Goal: Check status: Check status

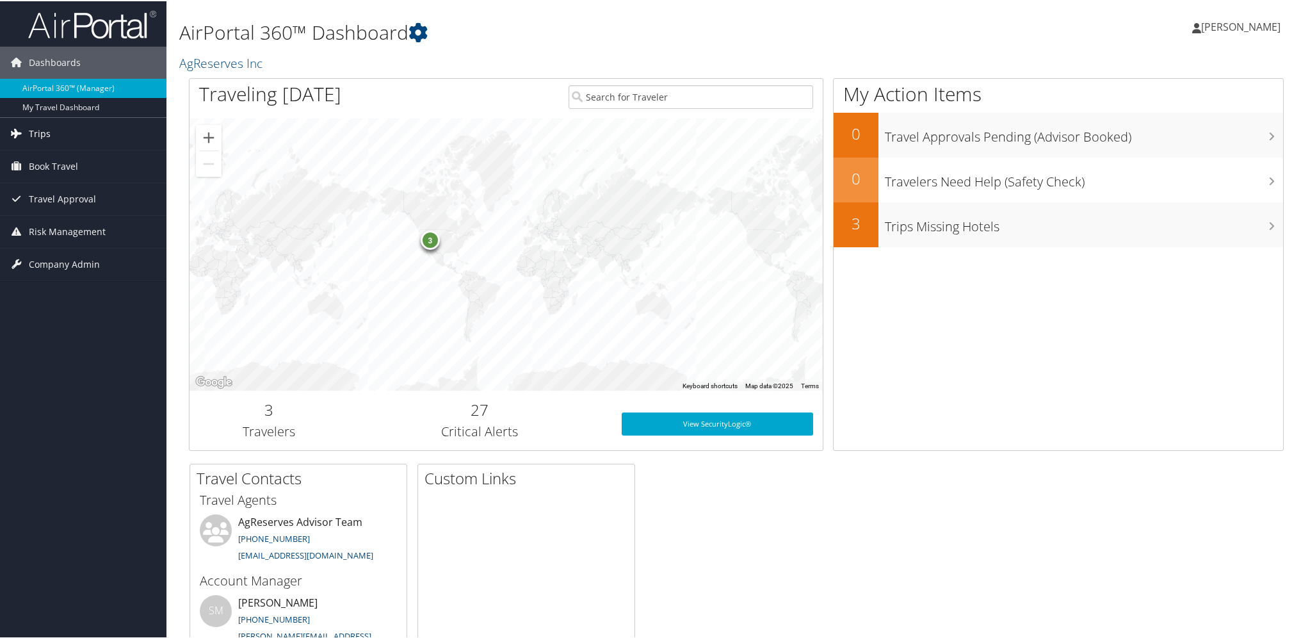
click at [32, 132] on span "Trips" at bounding box center [40, 133] width 22 height 32
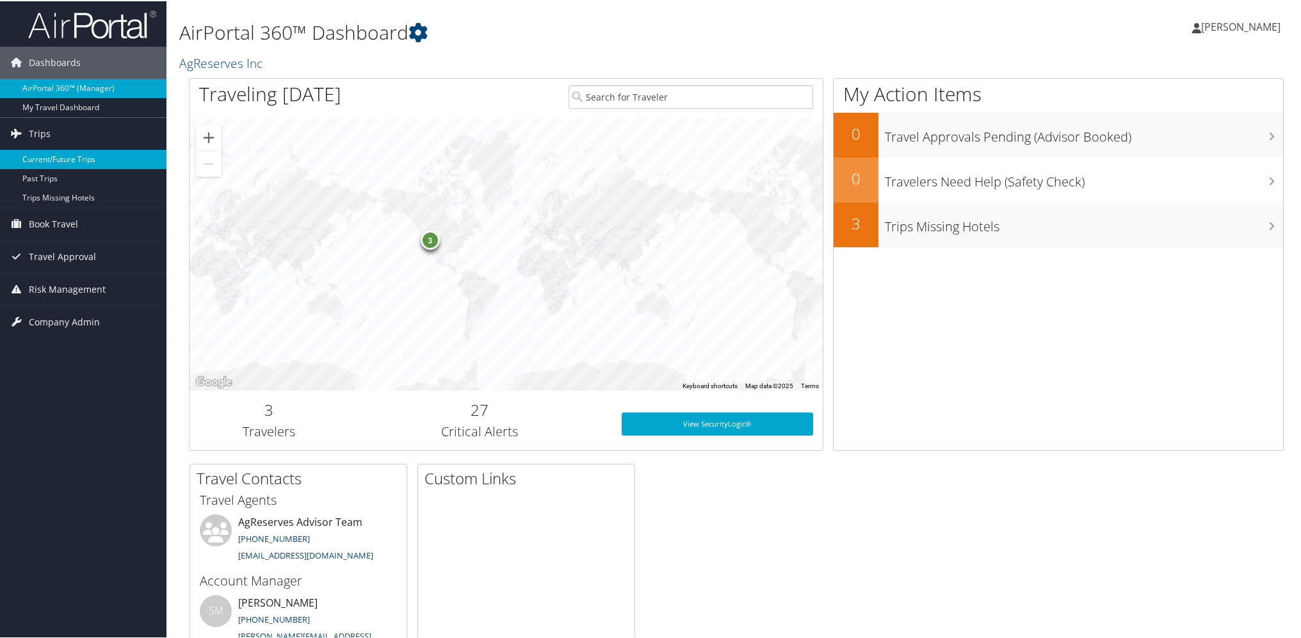
click at [67, 152] on link "Current/Future Trips" at bounding box center [83, 158] width 167 height 19
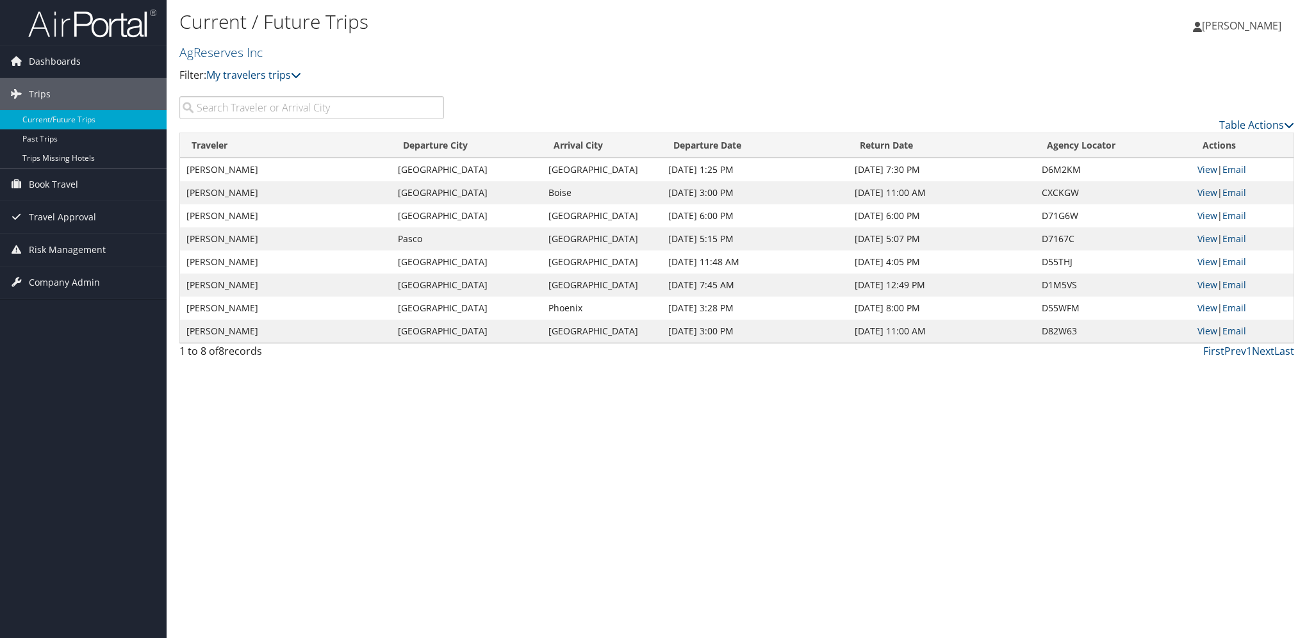
click at [242, 106] on input "search" at bounding box center [311, 107] width 265 height 23
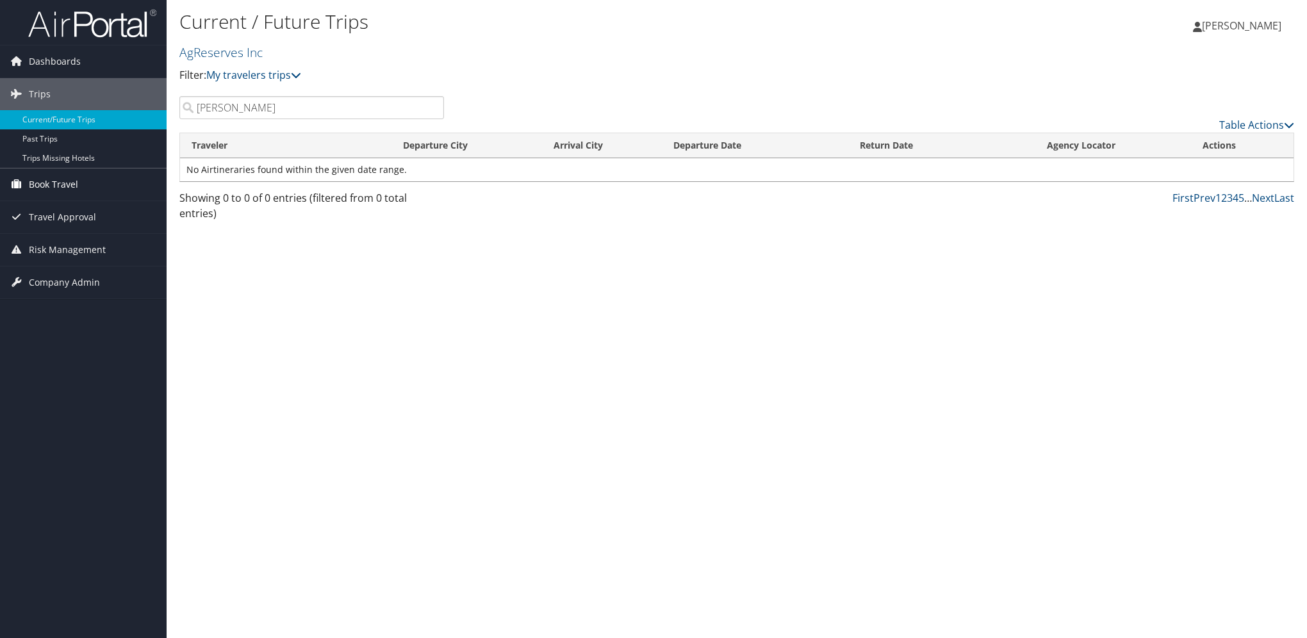
type input "[PERSON_NAME]"
click at [61, 184] on span "Book Travel" at bounding box center [53, 184] width 49 height 32
click at [56, 248] on link "Book/Manage Online Trips" at bounding box center [83, 248] width 167 height 19
click at [90, 124] on link "Current/Future Trips" at bounding box center [83, 119] width 167 height 19
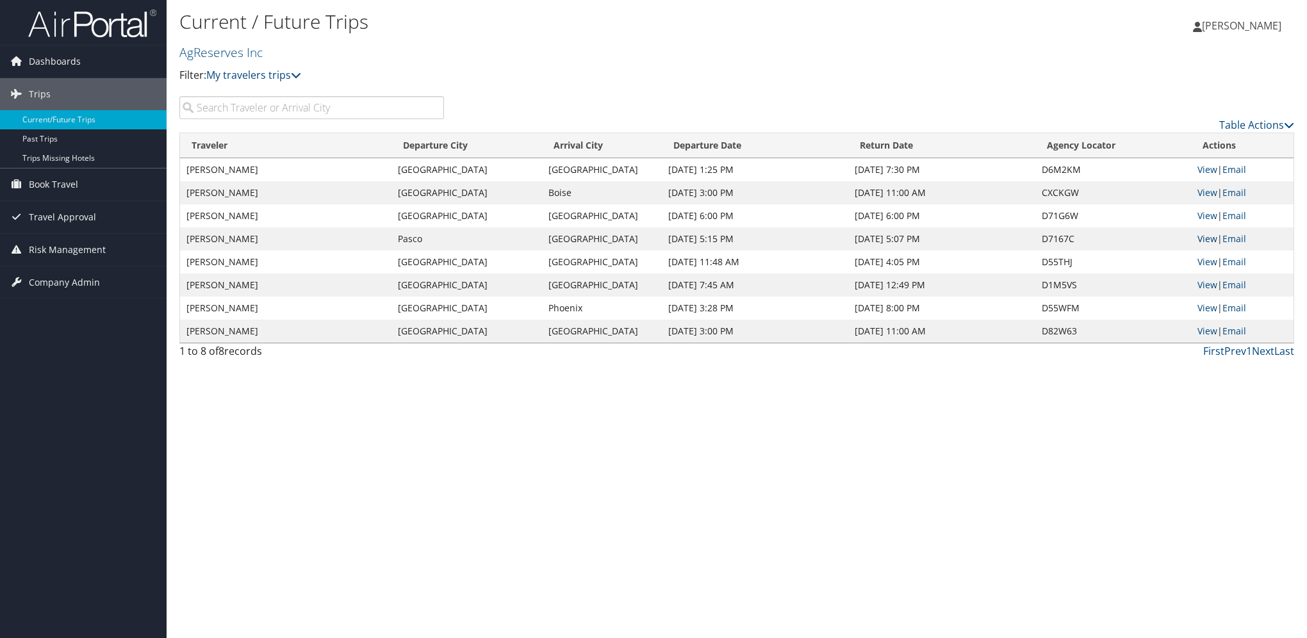
click at [1210, 238] on link "View" at bounding box center [1207, 238] width 20 height 12
